Goal: Task Accomplishment & Management: Manage account settings

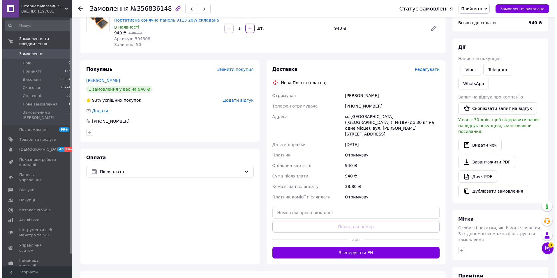
scroll to position [87, 0]
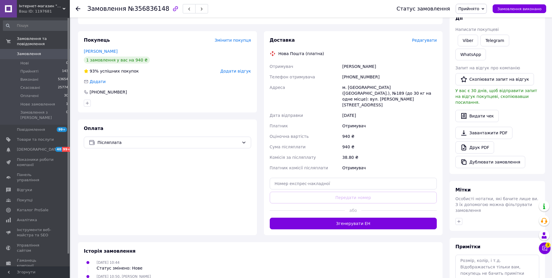
click at [426, 40] on span "Редагувати" at bounding box center [424, 40] width 25 height 5
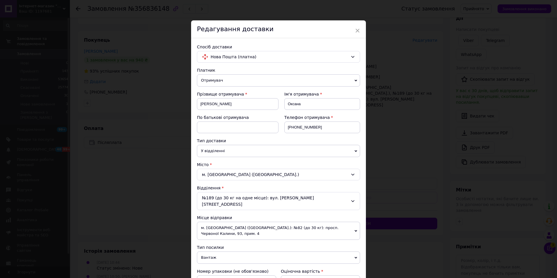
click at [289, 198] on div "№189 (до 30 кг на одне місце): вул. Ялтинська, 24/23" at bounding box center [278, 201] width 163 height 18
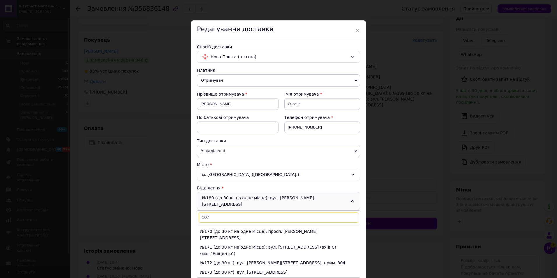
scroll to position [0, 0]
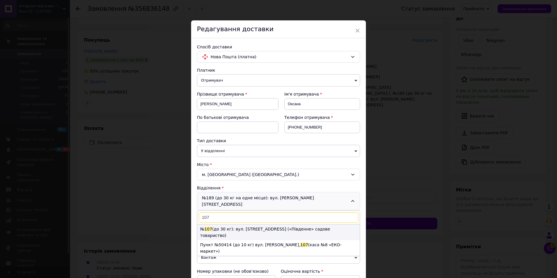
type input "107"
click at [241, 224] on li "№ 107 (до 30 кг): вул. Садова 164, буд. 36а («Південне» садове товариство)" at bounding box center [278, 232] width 162 height 16
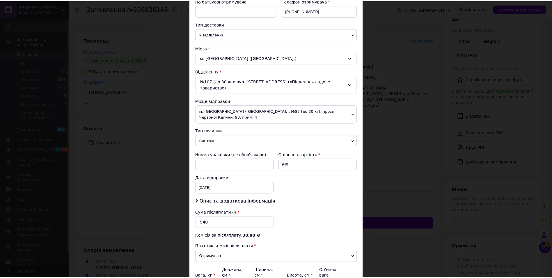
scroll to position [167, 0]
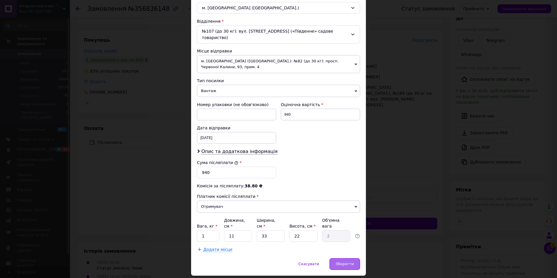
click at [339, 261] on span "Зберегти" at bounding box center [344, 263] width 18 height 4
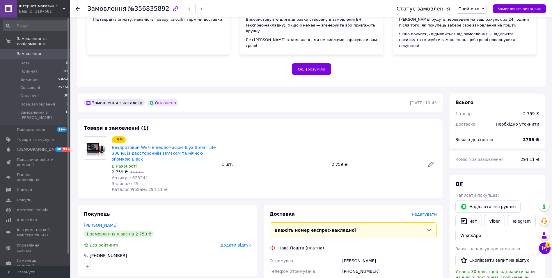
scroll to position [175, 0]
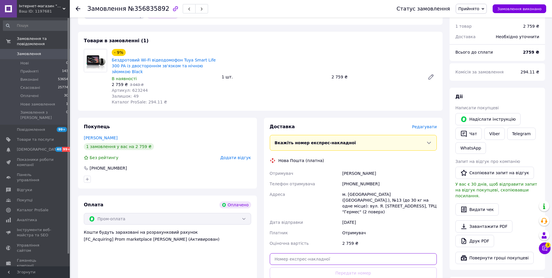
click at [341, 253] on input "text" at bounding box center [353, 259] width 167 height 12
paste input "20451225145877"
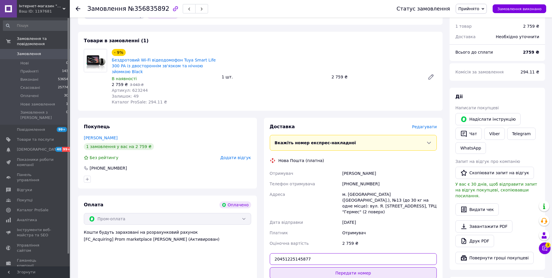
type input "20451225145877"
click at [359, 267] on button "Передати номер" at bounding box center [353, 273] width 167 height 12
